Goal: Find specific page/section: Locate a particular part of the current website

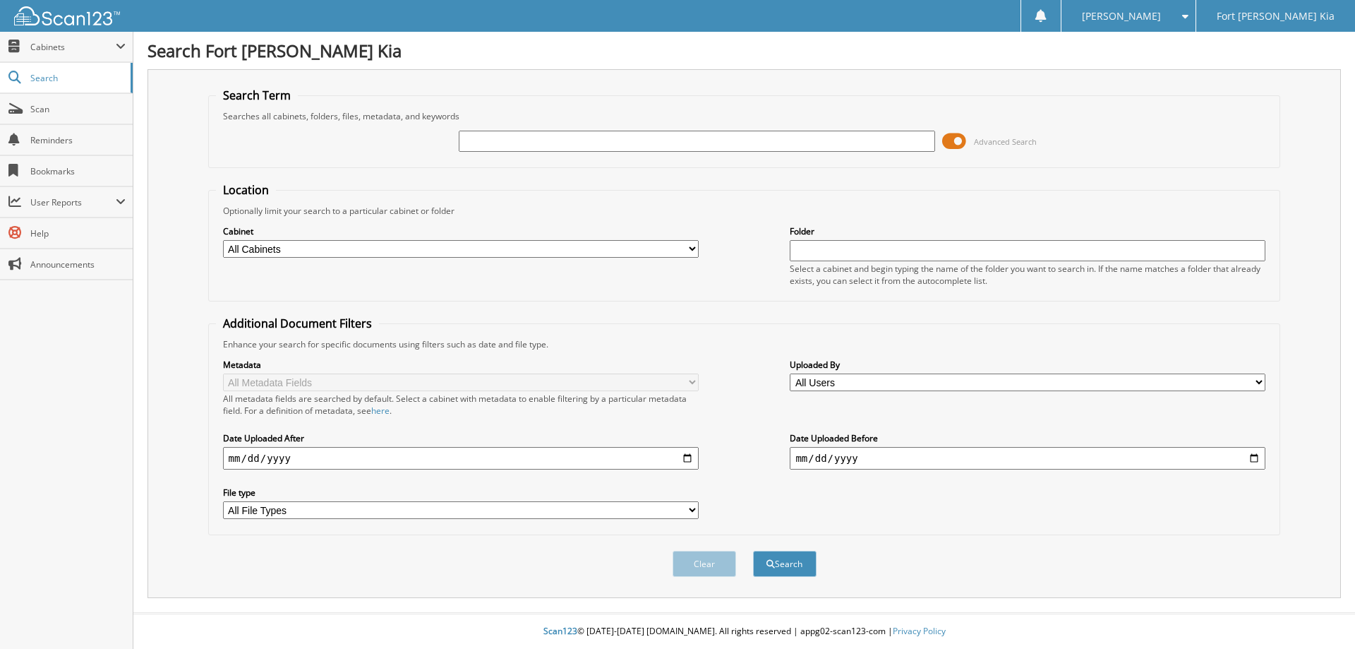
click at [525, 136] on input "text" at bounding box center [697, 141] width 476 height 21
type input "S6053839"
click at [753, 551] on button "Search" at bounding box center [785, 564] width 64 height 26
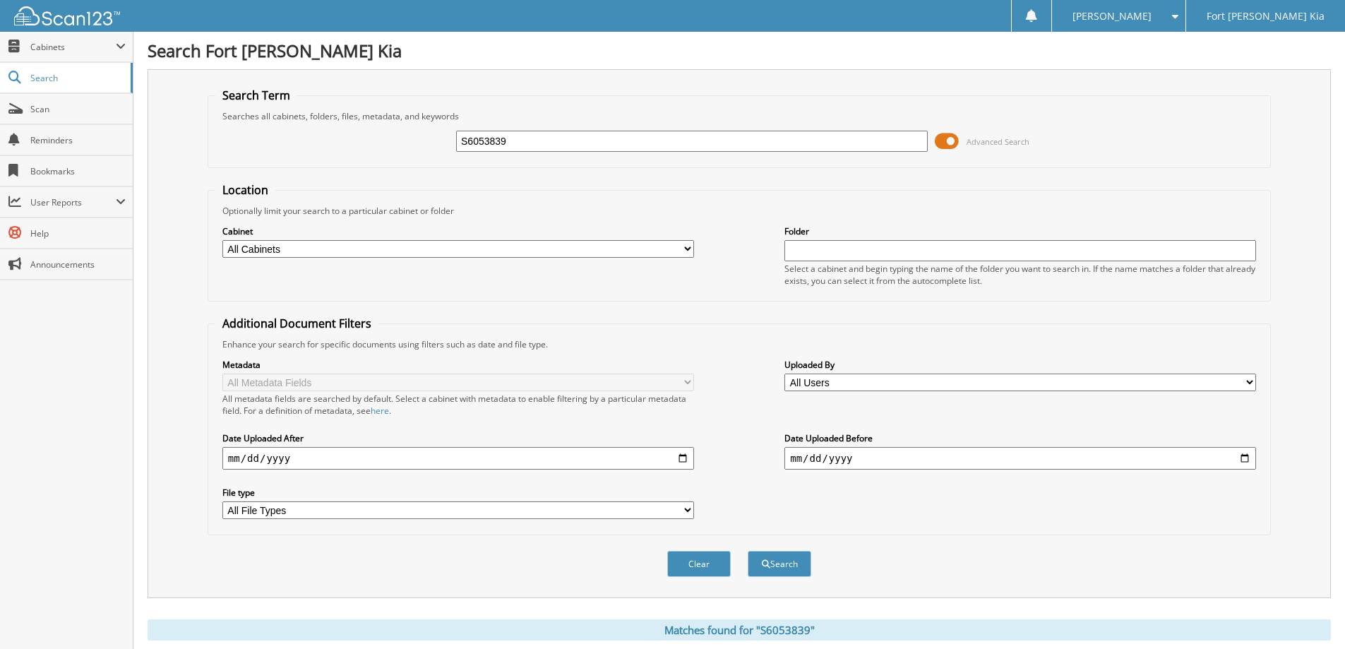
click at [944, 143] on span at bounding box center [947, 141] width 24 height 21
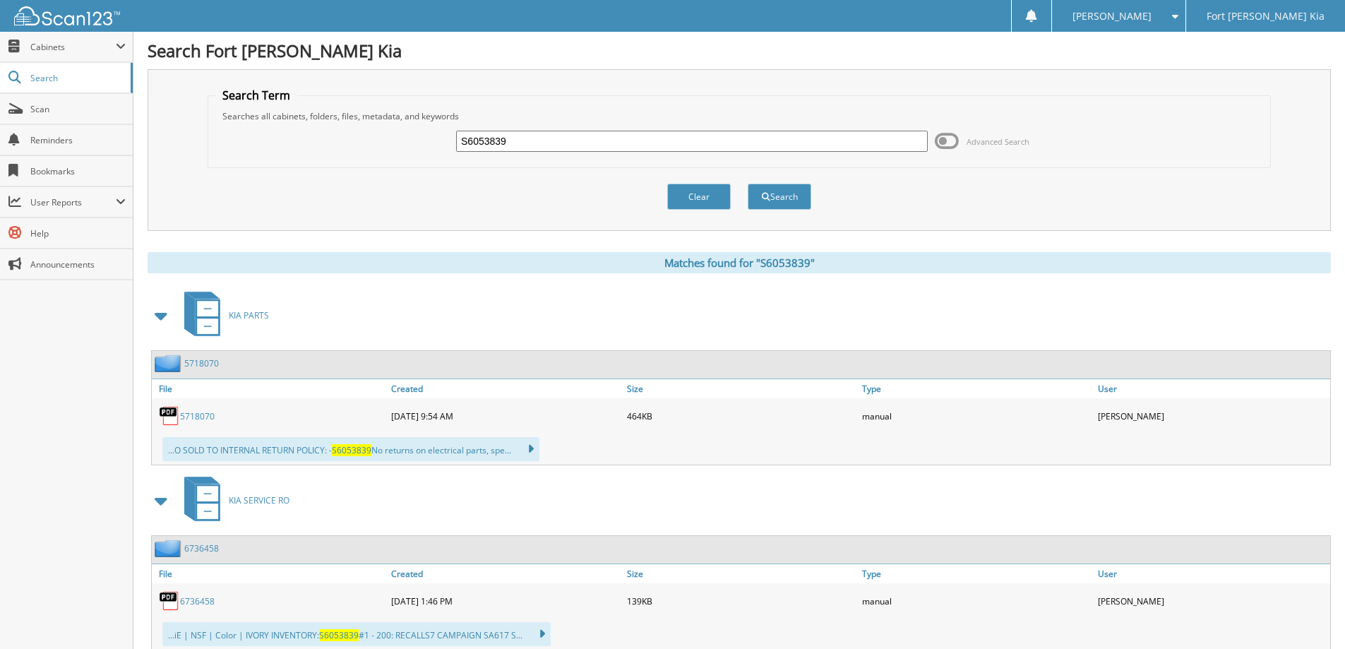
click at [162, 319] on span at bounding box center [162, 315] width 20 height 25
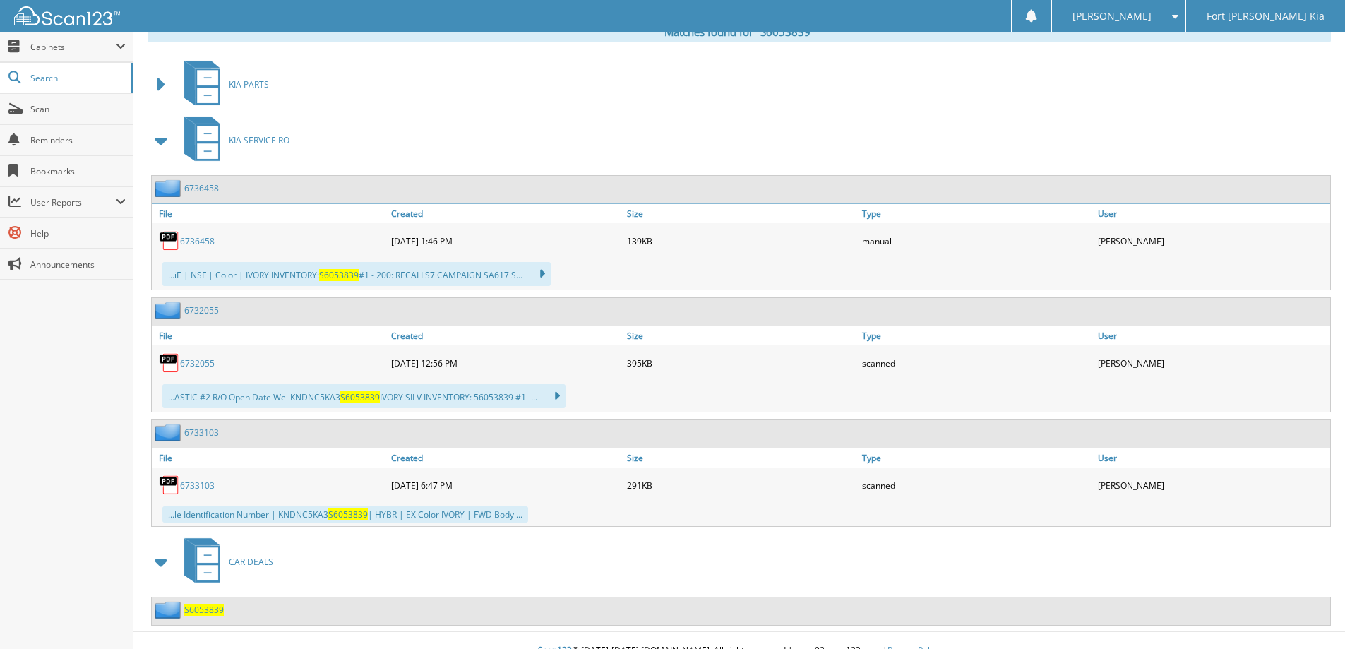
scroll to position [250, 0]
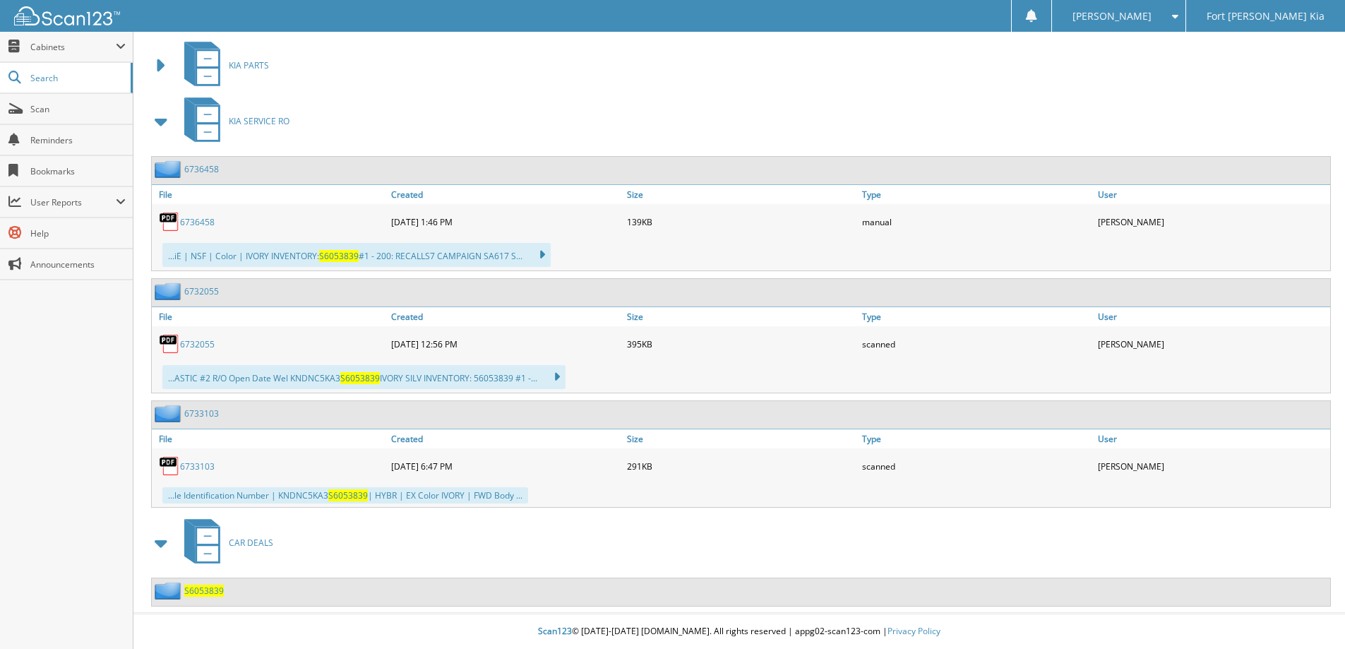
click at [162, 119] on span at bounding box center [162, 121] width 20 height 25
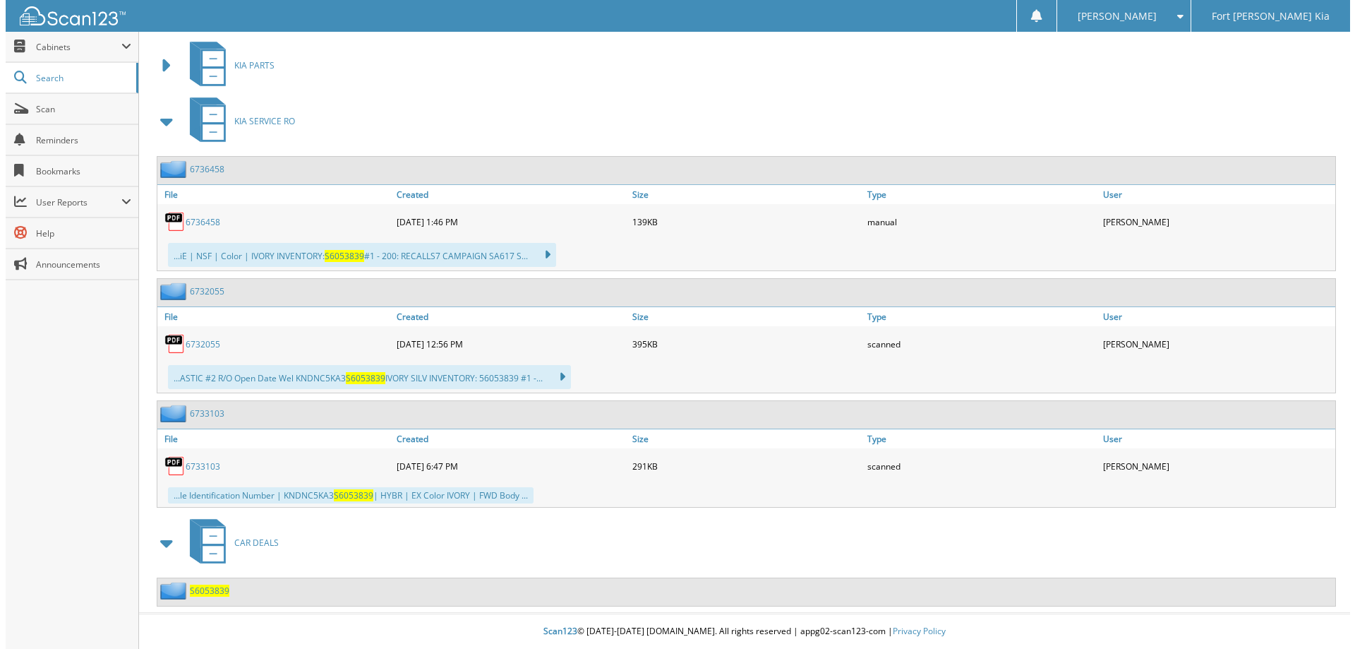
scroll to position [0, 0]
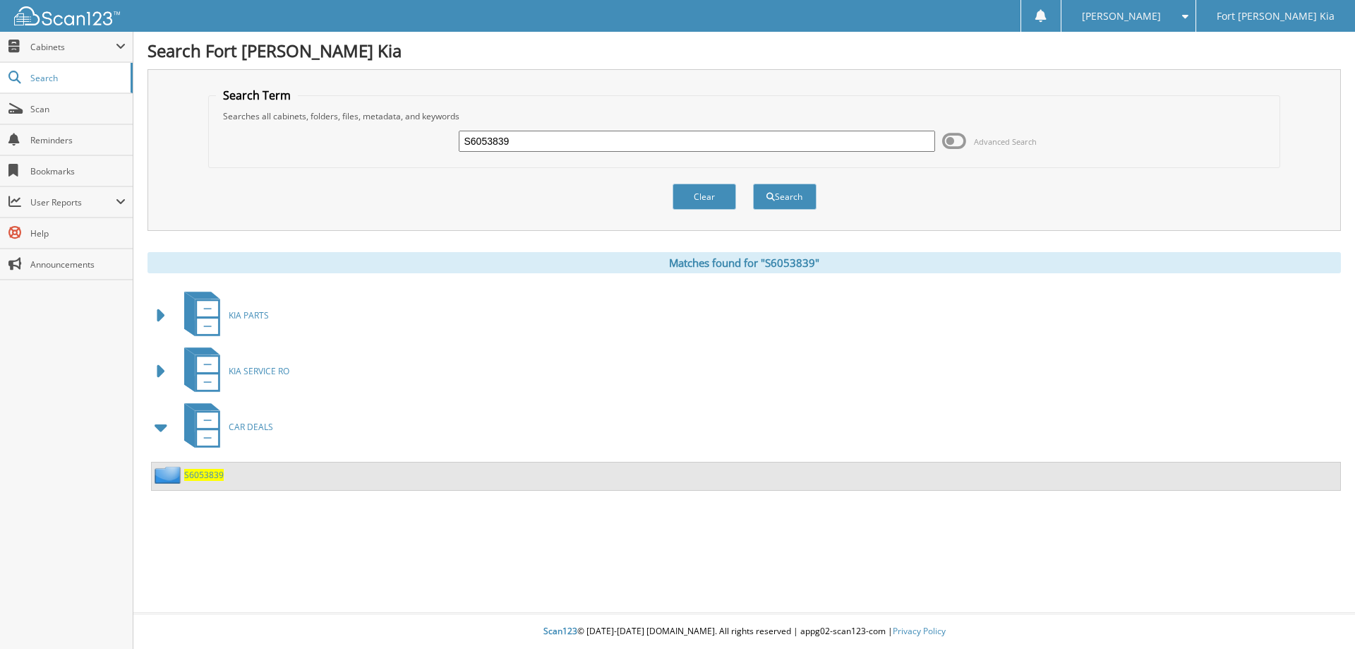
click at [210, 474] on span "S6053839" at bounding box center [204, 475] width 40 height 12
